Goal: Transaction & Acquisition: Purchase product/service

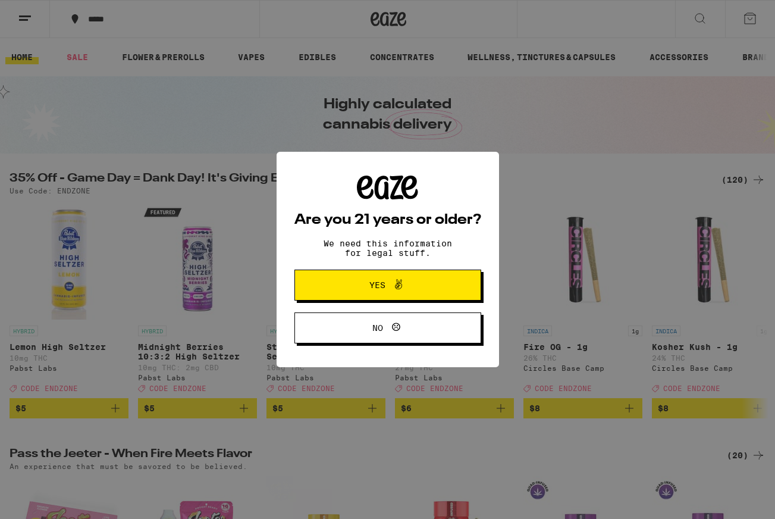
click at [428, 293] on span "Yes" at bounding box center [388, 284] width 90 height 15
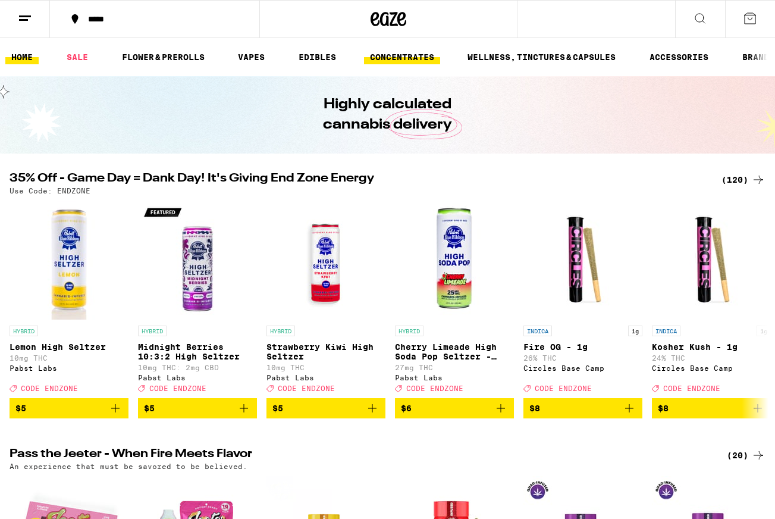
click at [402, 57] on link "CONCENTRATES" at bounding box center [402, 57] width 76 height 14
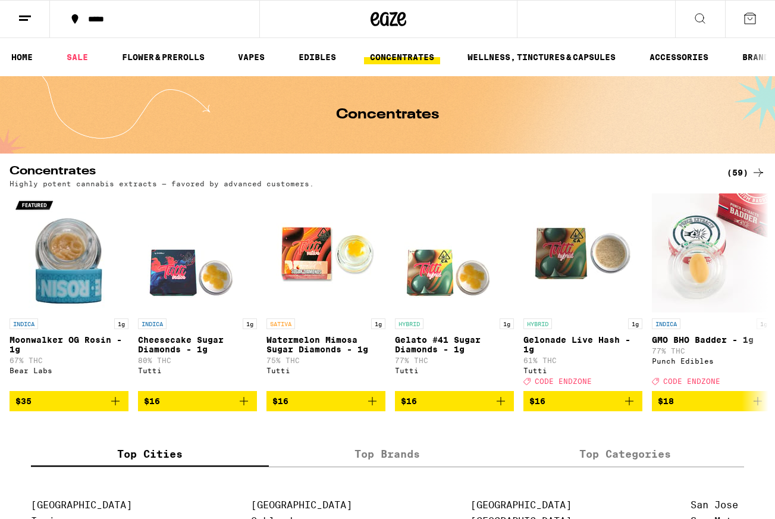
click at [751, 168] on icon at bounding box center [758, 172] width 14 height 14
